Goal: Navigation & Orientation: Go to known website

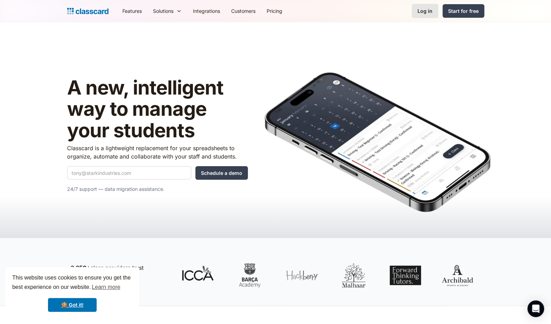
click at [423, 10] on div "Log in" at bounding box center [425, 10] width 15 height 7
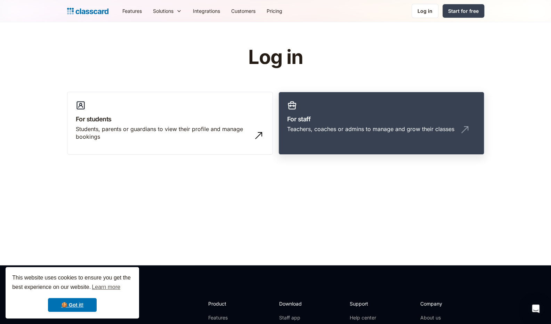
click at [341, 129] on div "Teachers, coaches or admins to manage and grow their classes" at bounding box center [370, 129] width 167 height 8
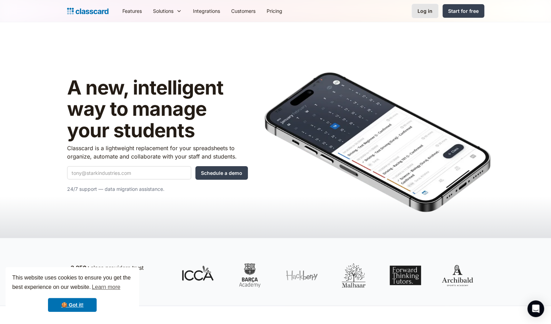
click at [414, 8] on link "Log in" at bounding box center [425, 11] width 27 height 14
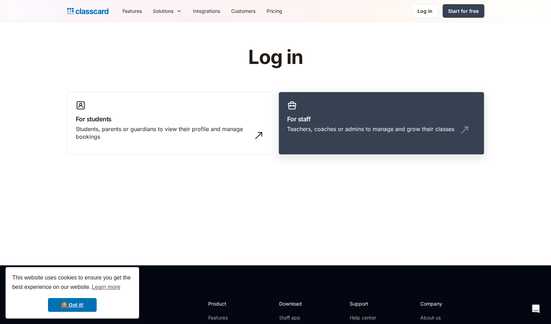
click at [371, 122] on h3 "For staff" at bounding box center [381, 118] width 189 height 9
